Goal: Information Seeking & Learning: Check status

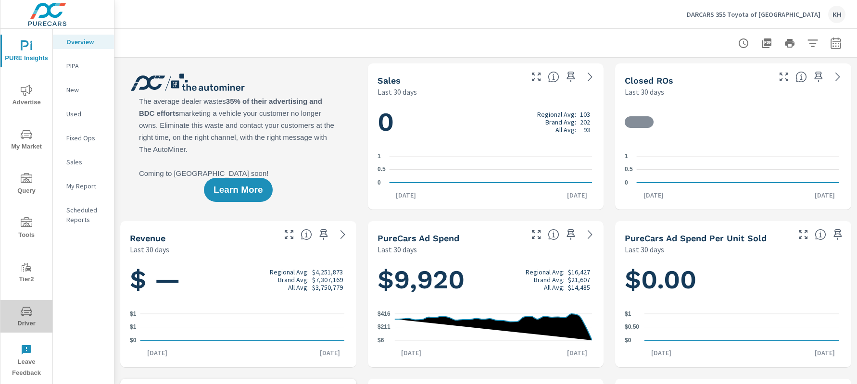
click at [21, 309] on icon "nav menu" at bounding box center [27, 312] width 12 height 12
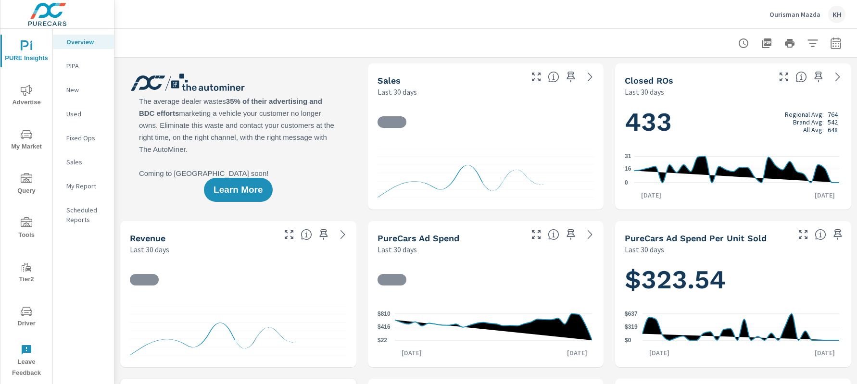
drag, startPoint x: 24, startPoint y: 325, endPoint x: 28, endPoint y: 321, distance: 5.1
click at [24, 325] on span "Driver" at bounding box center [26, 318] width 46 height 24
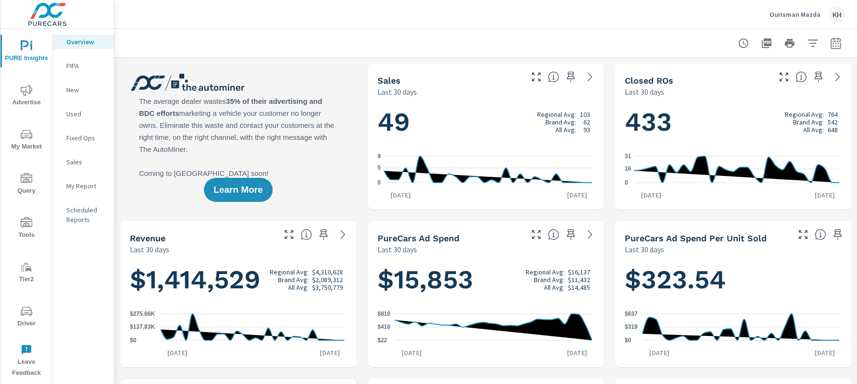
click at [23, 307] on icon "nav menu" at bounding box center [27, 312] width 12 height 12
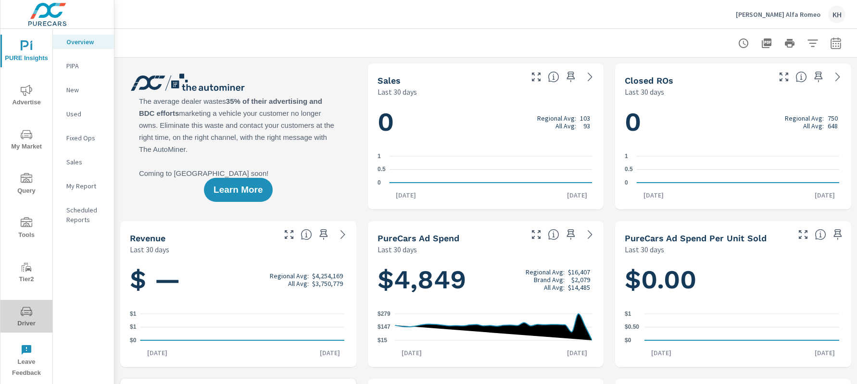
click at [21, 312] on icon "nav menu" at bounding box center [27, 311] width 12 height 9
